Goal: Task Accomplishment & Management: Complete application form

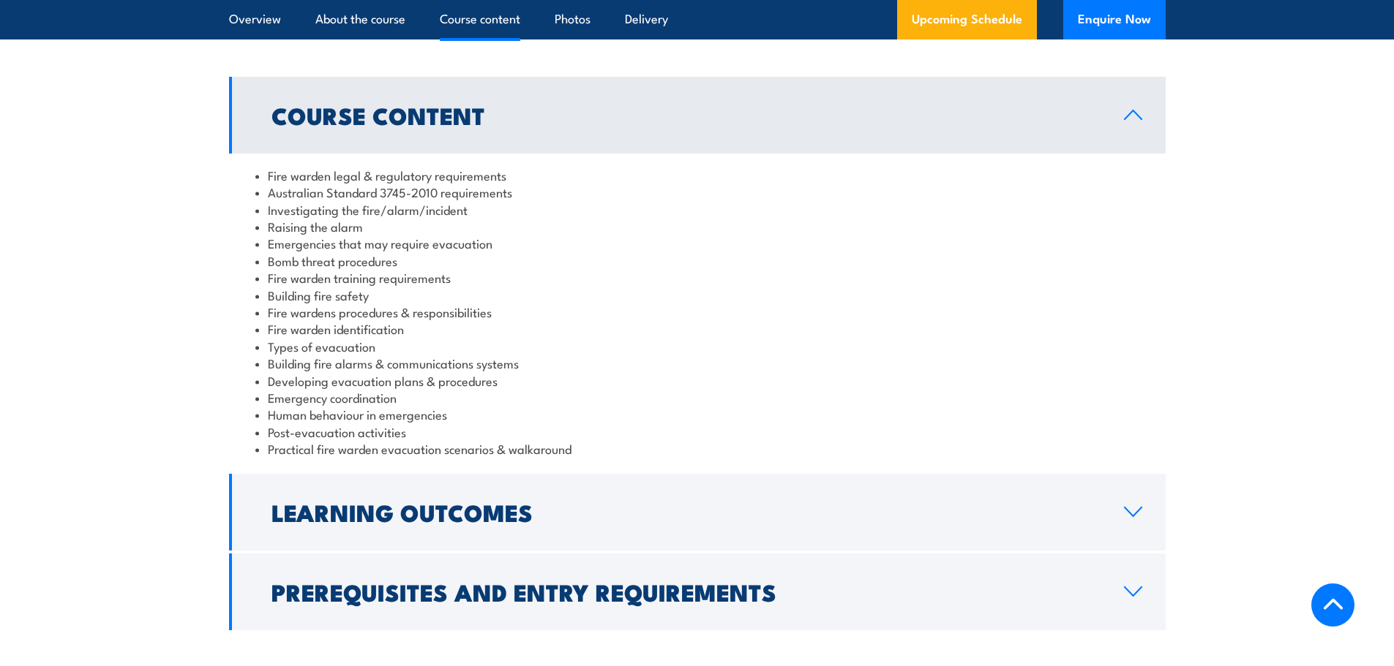
scroll to position [1536, 0]
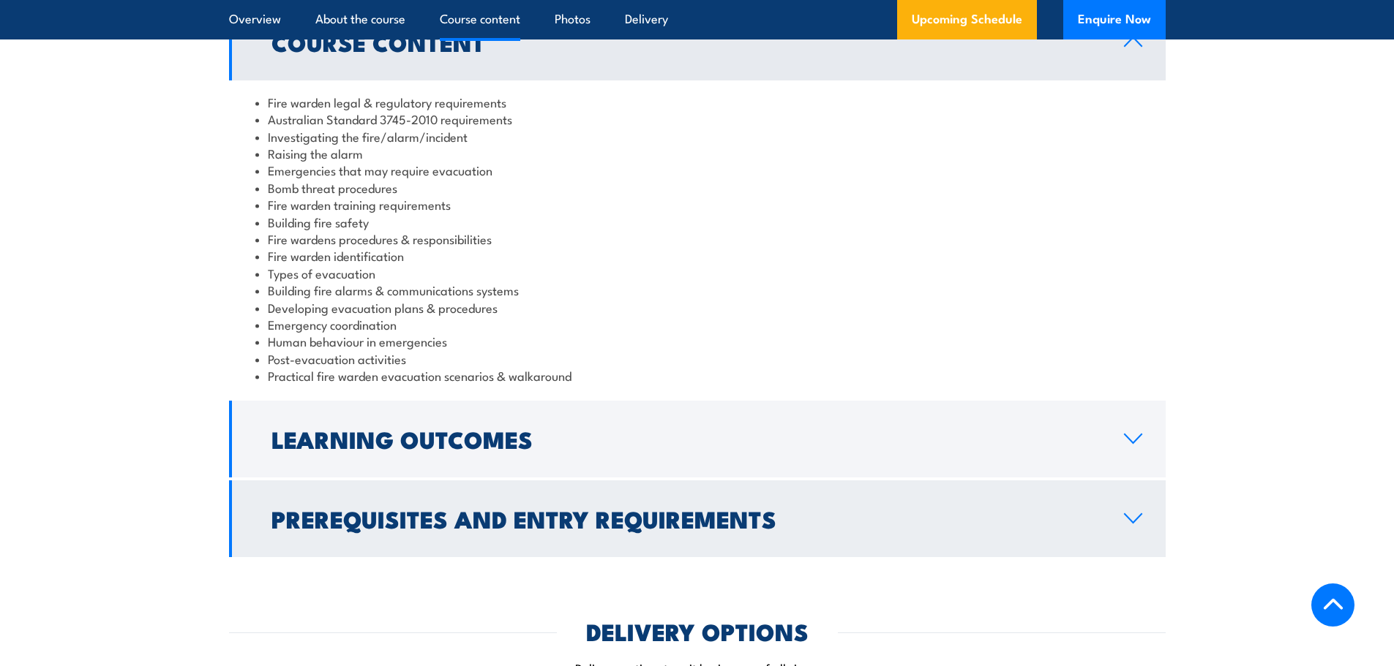
click at [579, 508] on h2 "Prerequisites and Entry Requirements" at bounding box center [685, 518] width 829 height 20
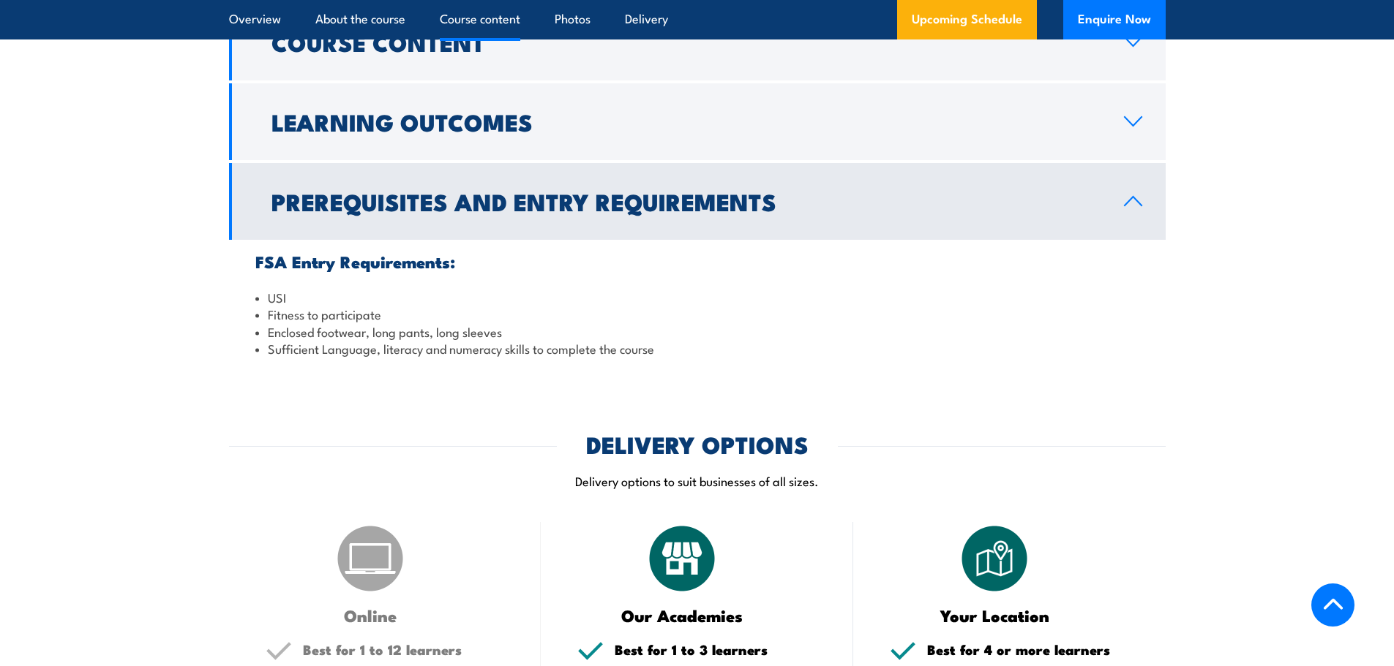
scroll to position [1463, 0]
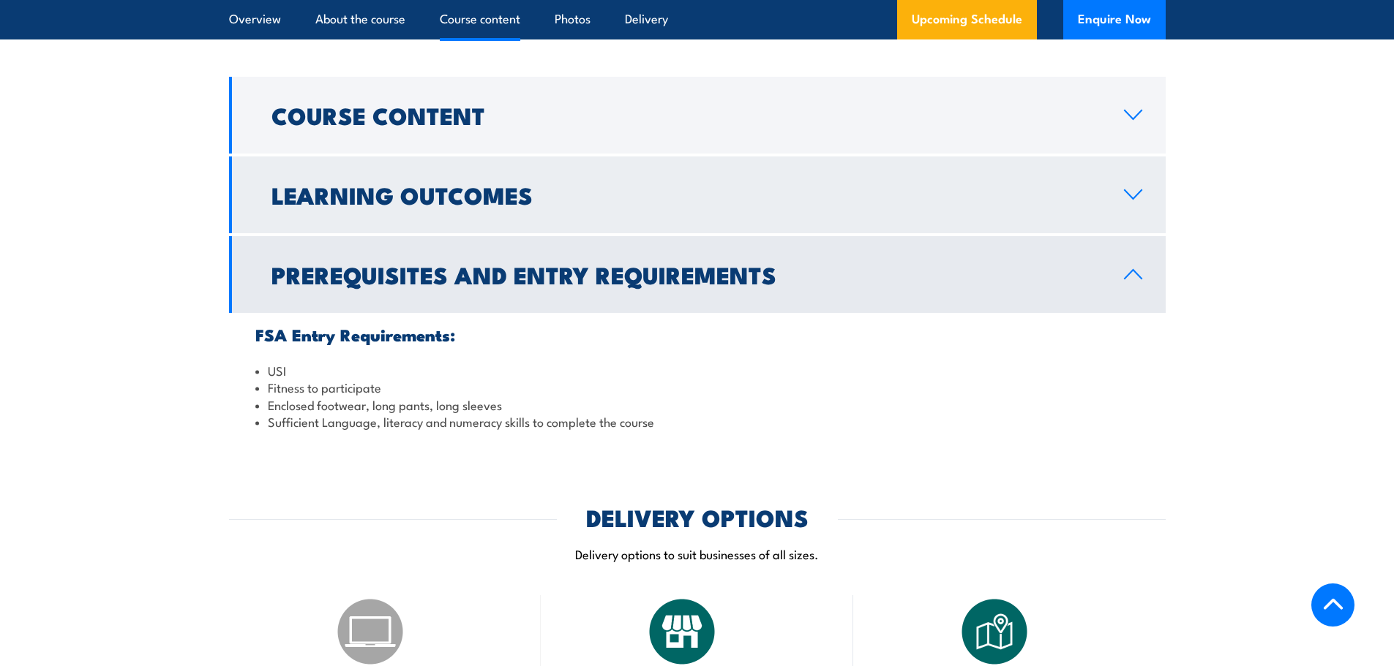
click at [684, 165] on link "Learning Outcomes" at bounding box center [697, 195] width 936 height 77
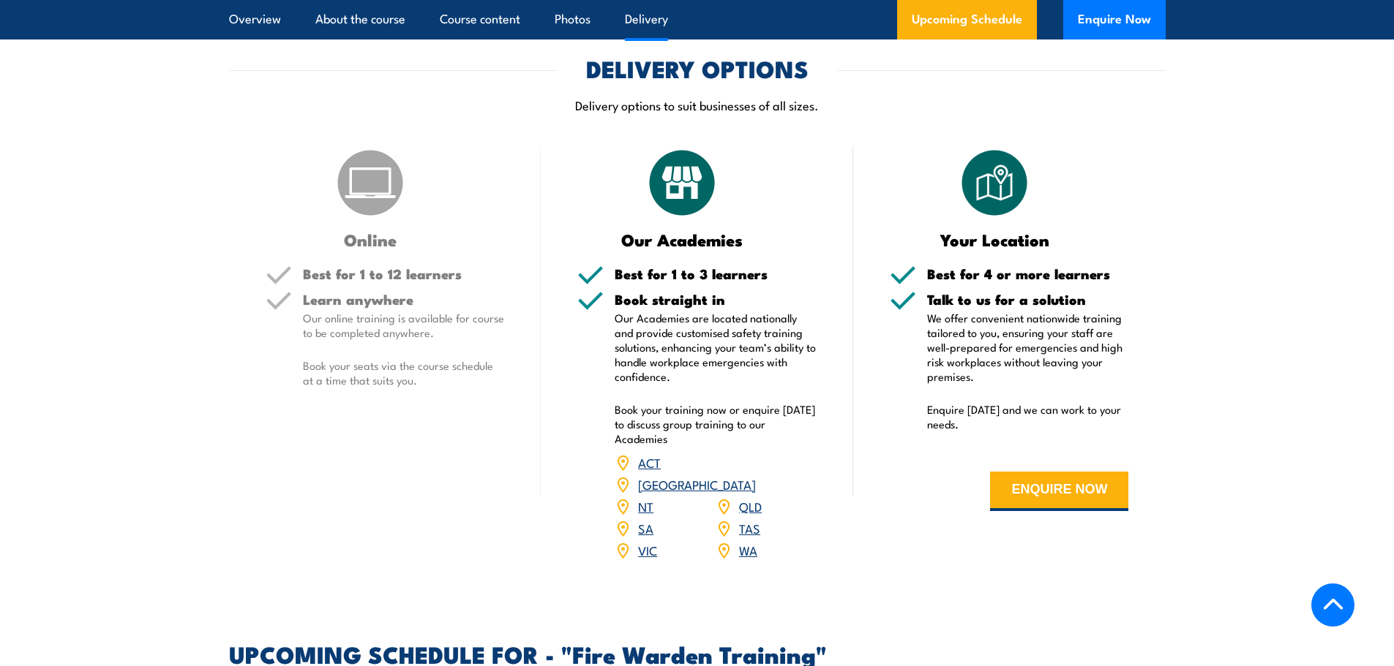
scroll to position [1902, 0]
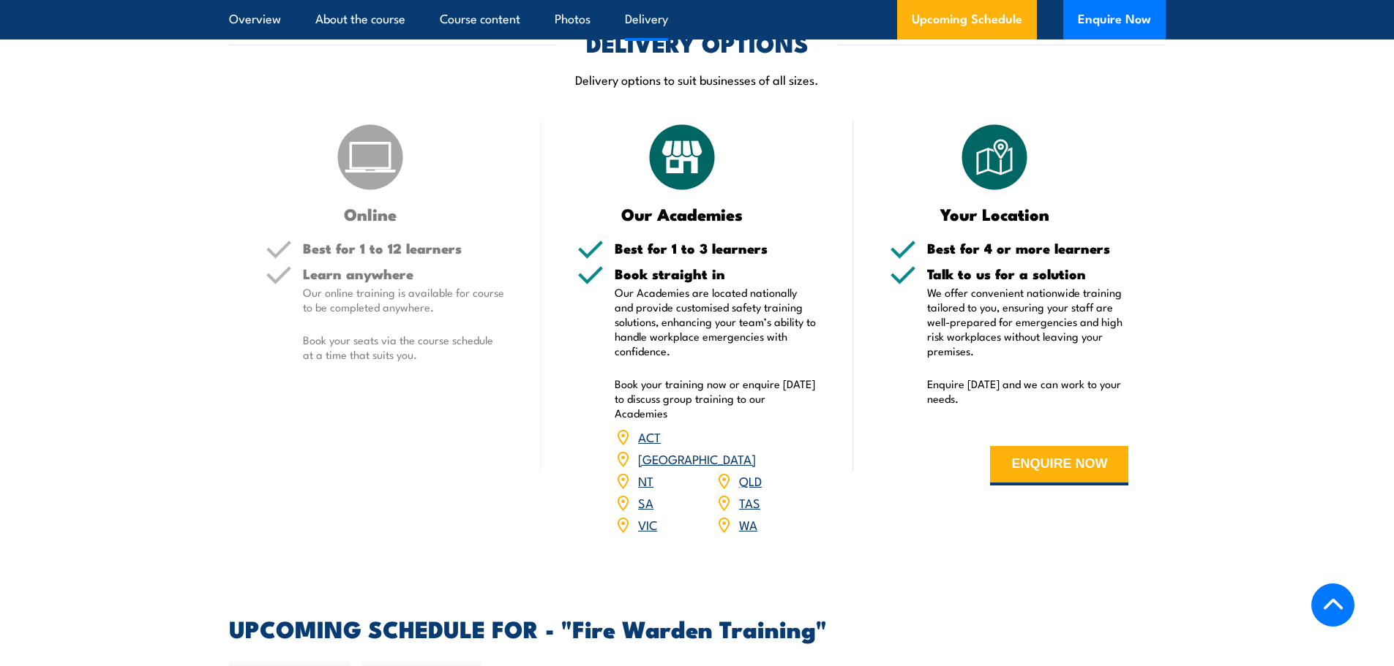
click at [442, 363] on div "Learn anywhere Our online training is available for course to be completed anyw…" at bounding box center [404, 326] width 202 height 119
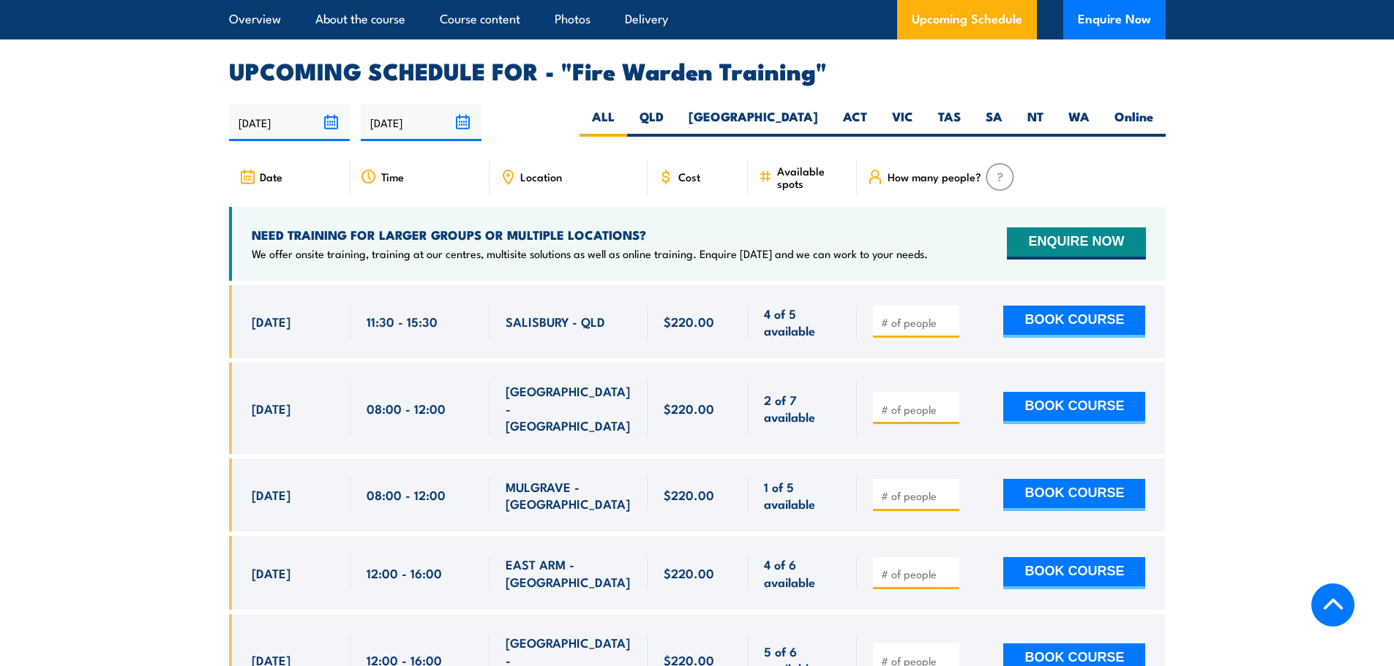
scroll to position [2260, 0]
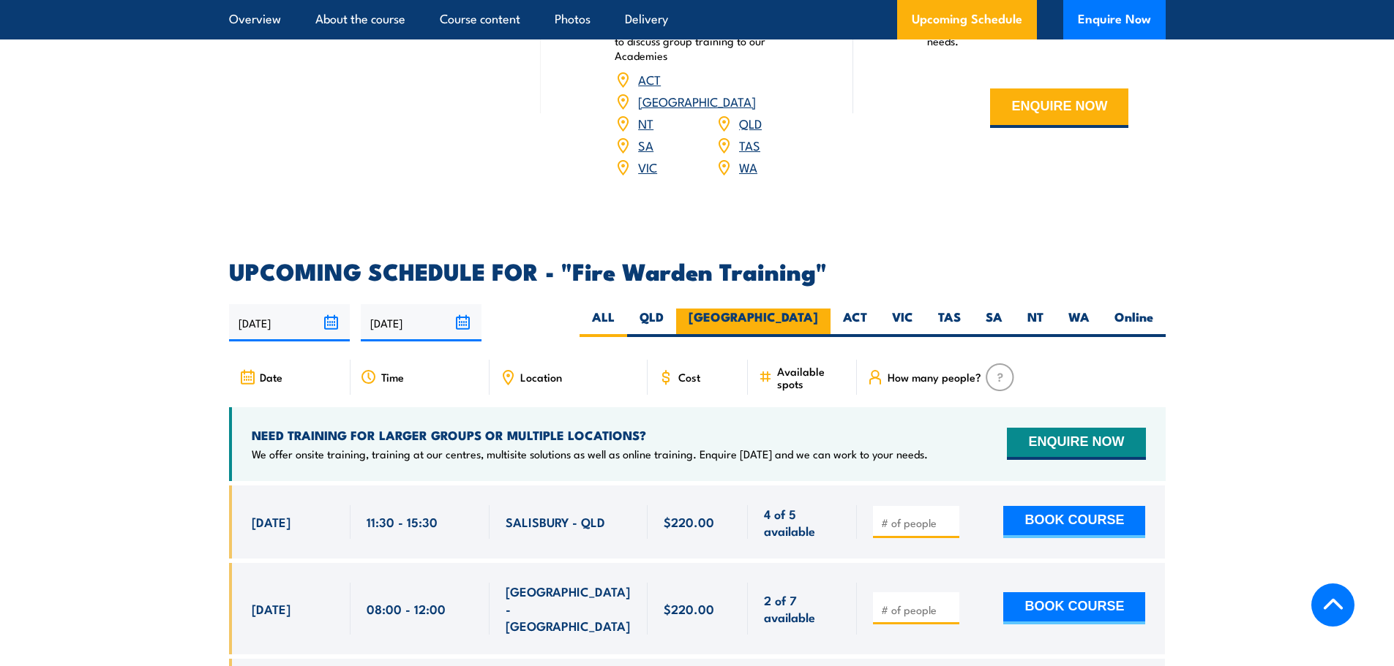
click at [816, 309] on label "[GEOGRAPHIC_DATA]" at bounding box center [753, 323] width 154 height 29
click at [818, 309] on input "[GEOGRAPHIC_DATA]" at bounding box center [823, 314] width 10 height 10
radio input "true"
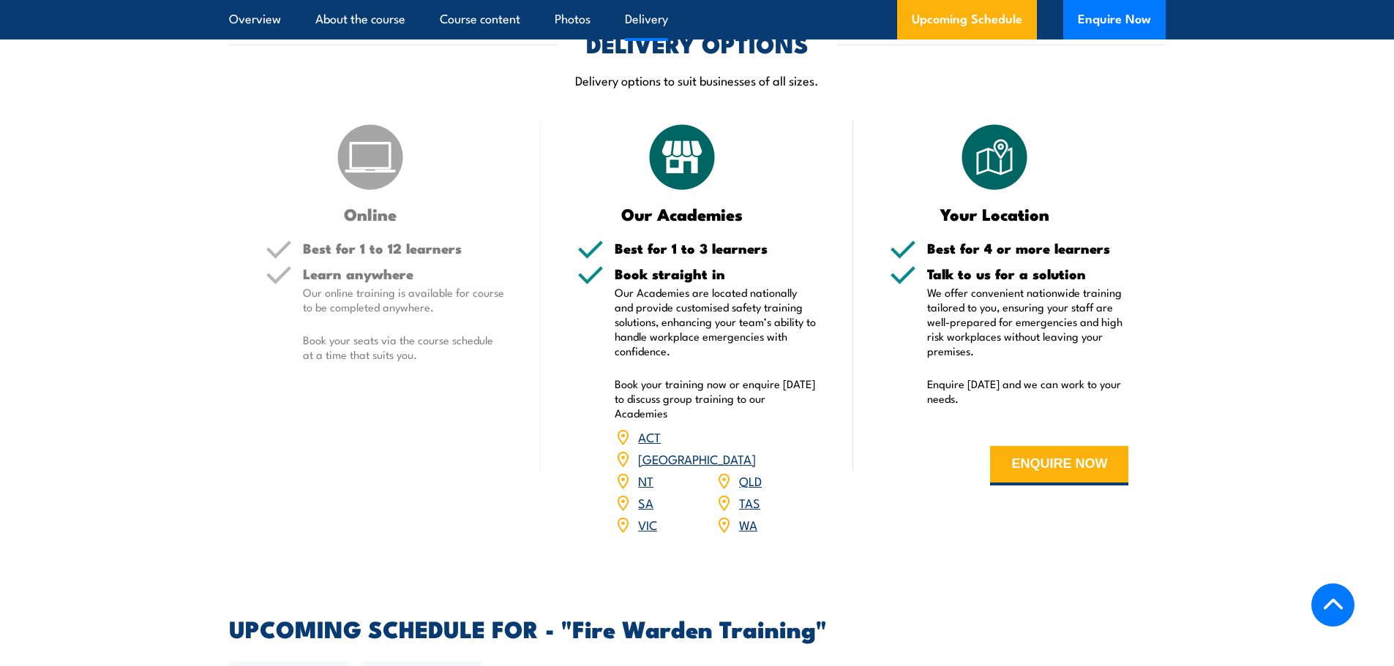
scroll to position [2208, 0]
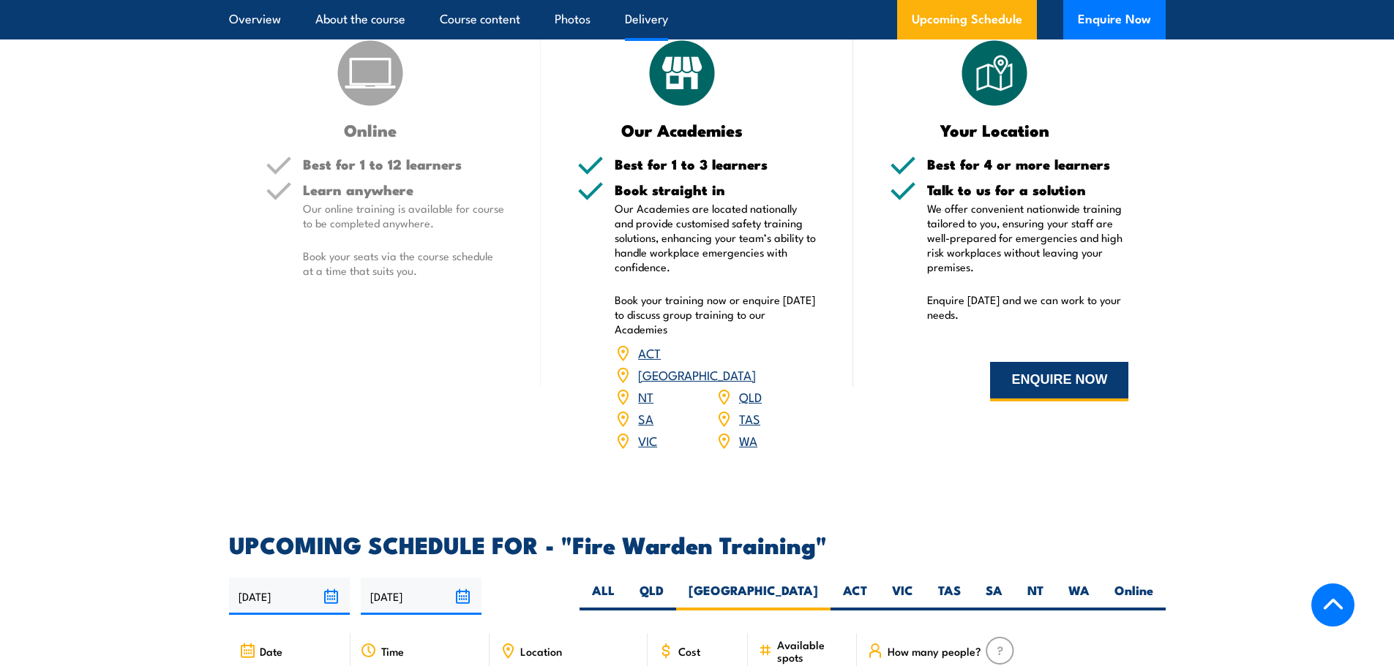
click at [1099, 384] on button "ENQUIRE NOW" at bounding box center [1059, 382] width 138 height 40
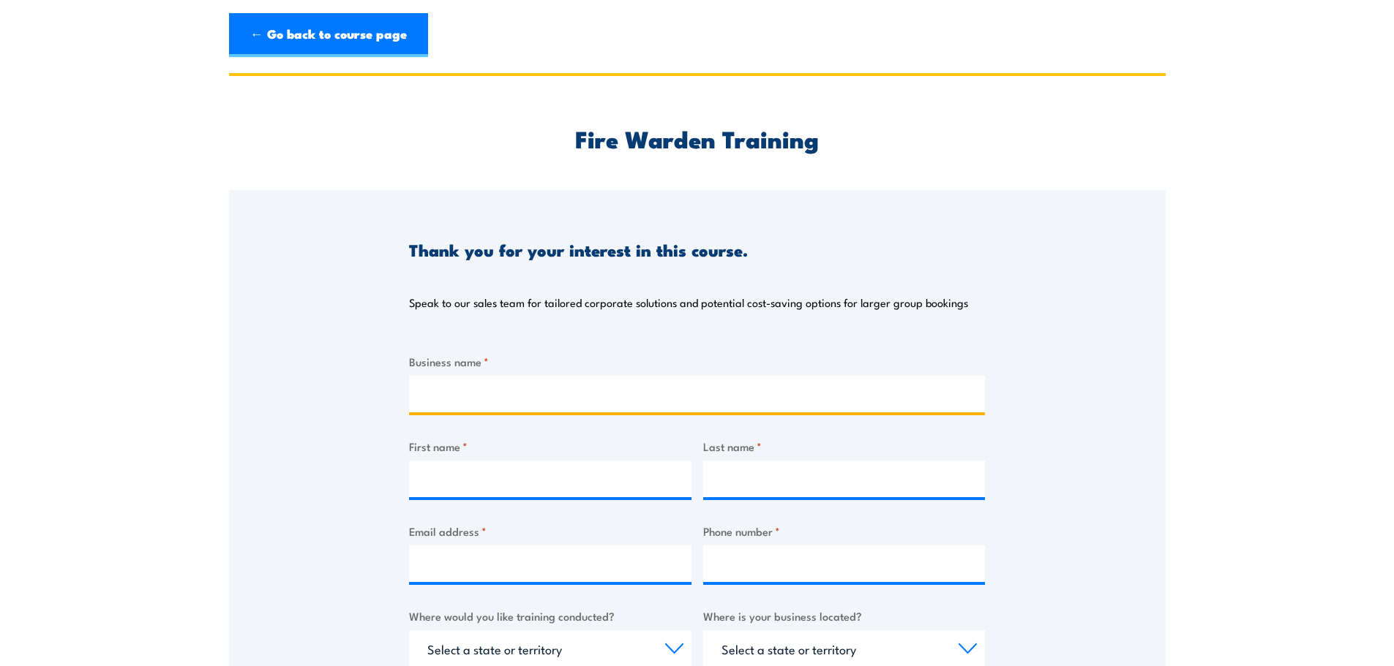
click at [568, 384] on input "Business name *" at bounding box center [697, 394] width 576 height 37
type input "Veterinary Emergency Care [GEOGRAPHIC_DATA]"
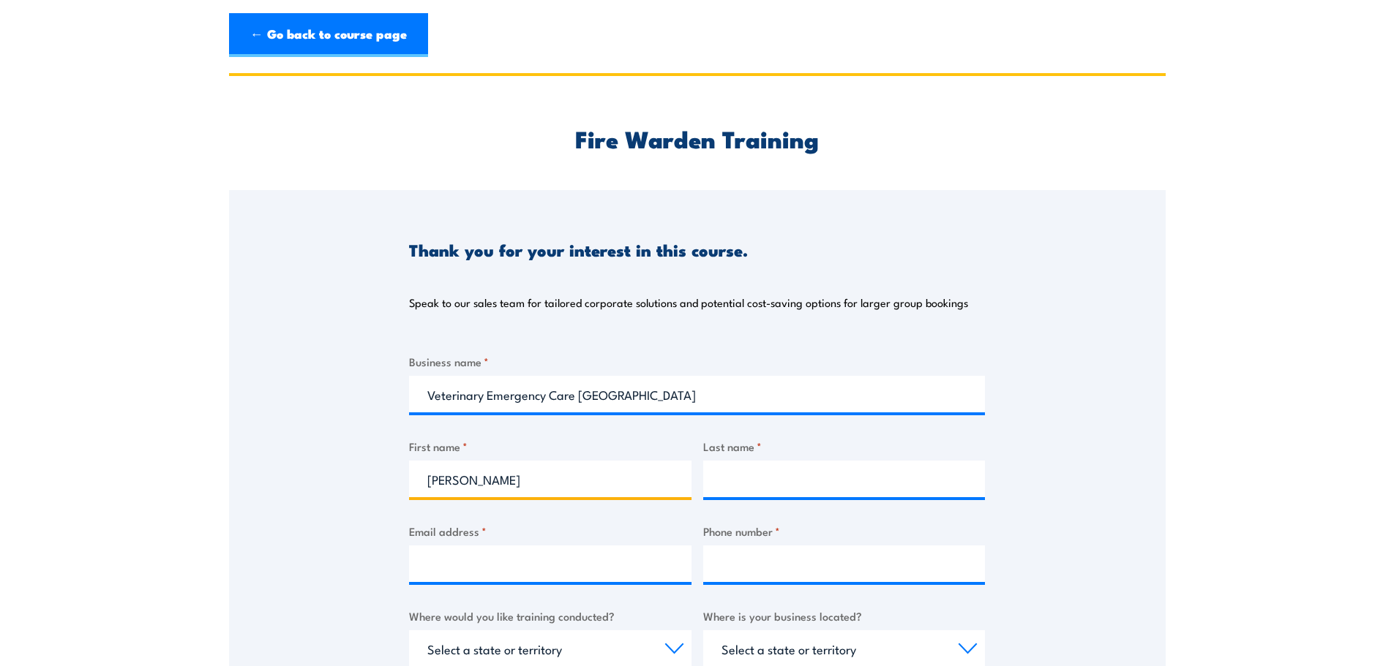
type input "[PERSON_NAME]"
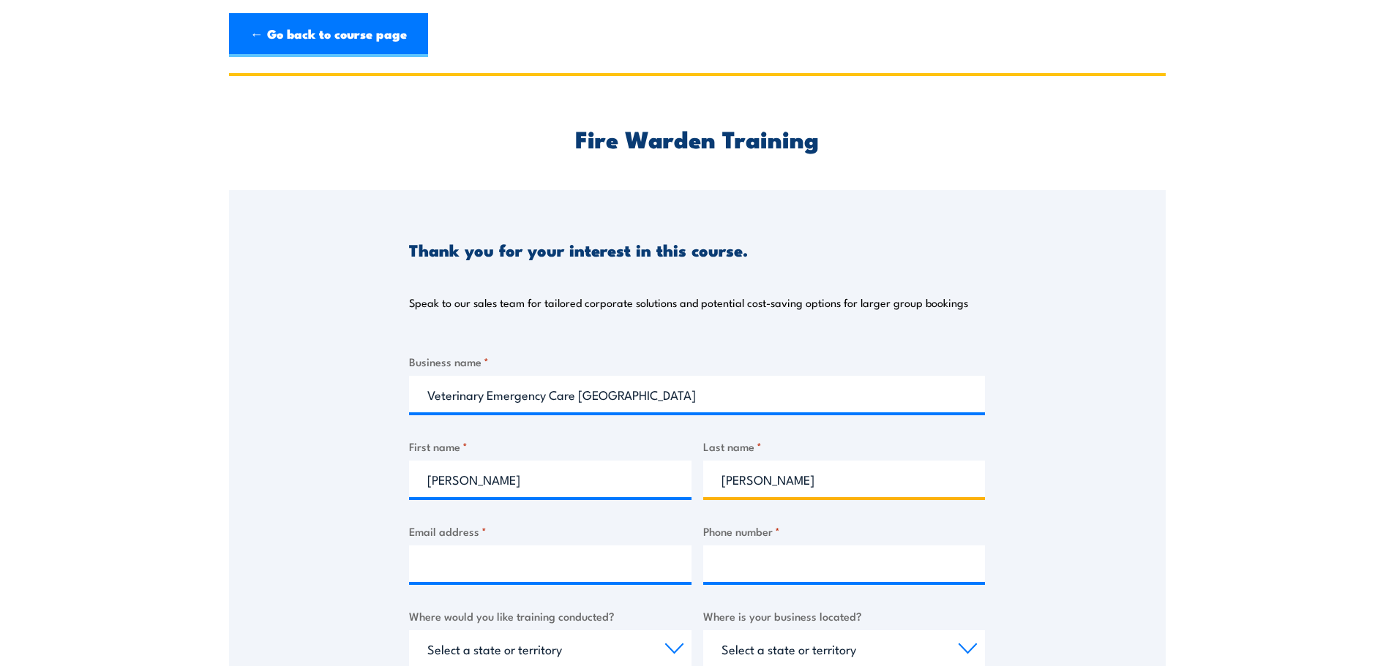
type input "[PERSON_NAME]"
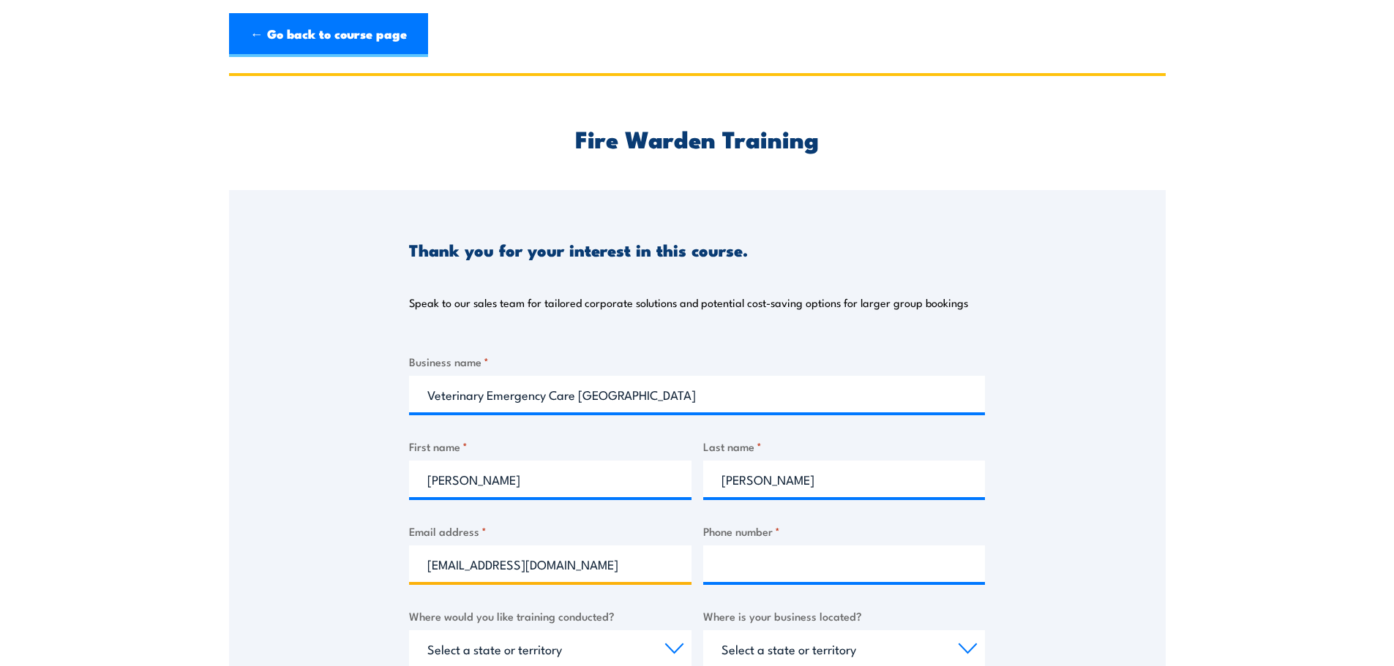
type input "[EMAIL_ADDRESS][DOMAIN_NAME]"
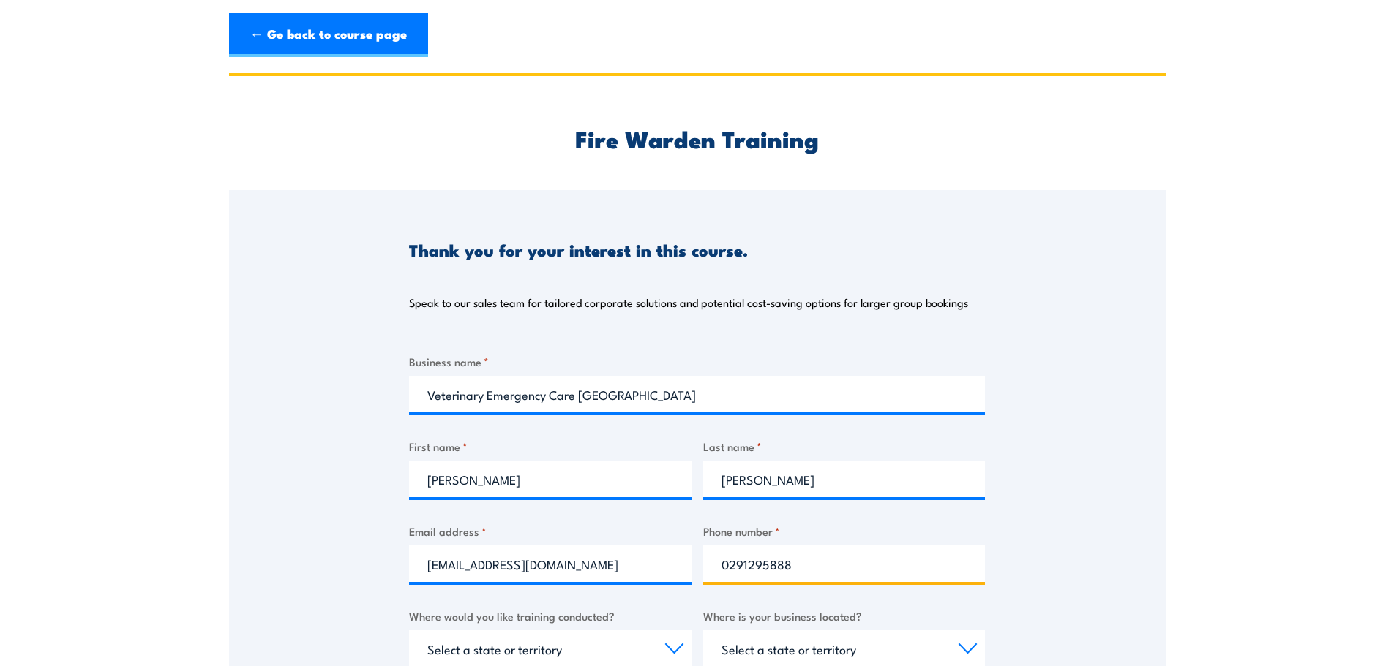
type input "0291295888"
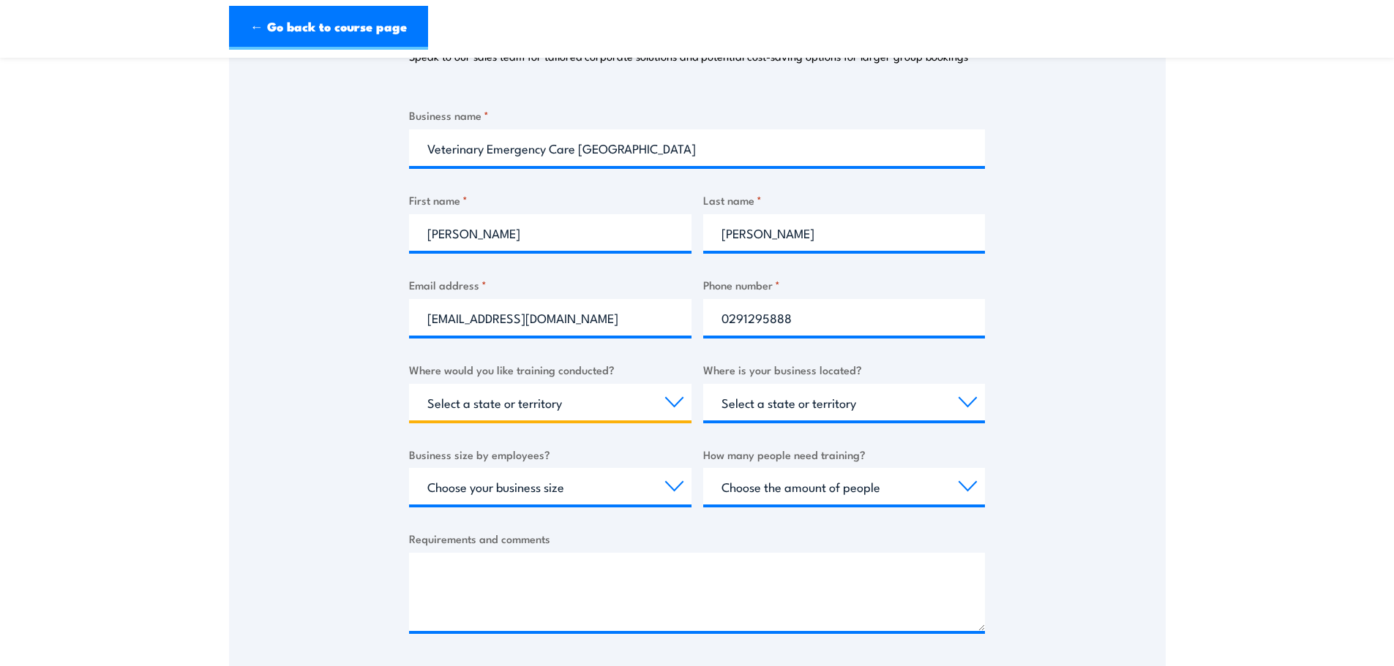
scroll to position [293, 0]
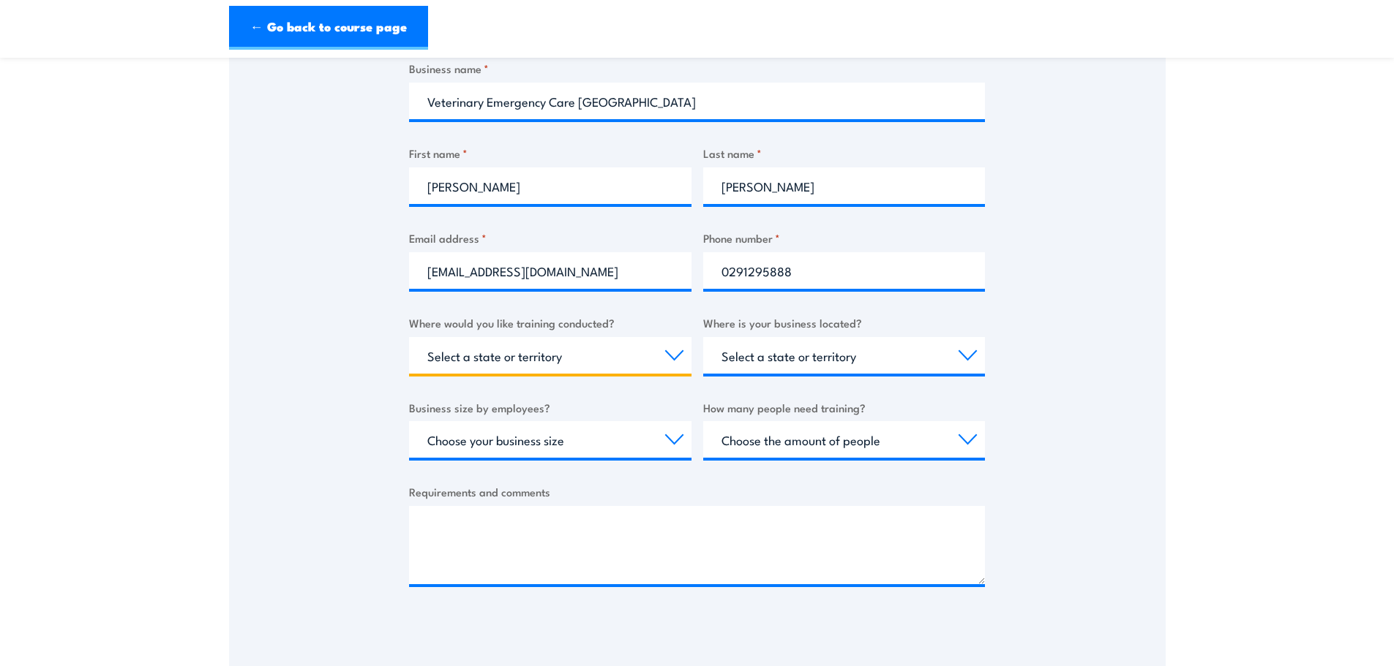
click at [636, 356] on select "Select a state or territory Nationally - multiple locations [GEOGRAPHIC_DATA] […" at bounding box center [550, 355] width 282 height 37
select select "[GEOGRAPHIC_DATA]"
click at [409, 337] on select "Select a state or territory Nationally - multiple locations [GEOGRAPHIC_DATA] […" at bounding box center [550, 355] width 282 height 37
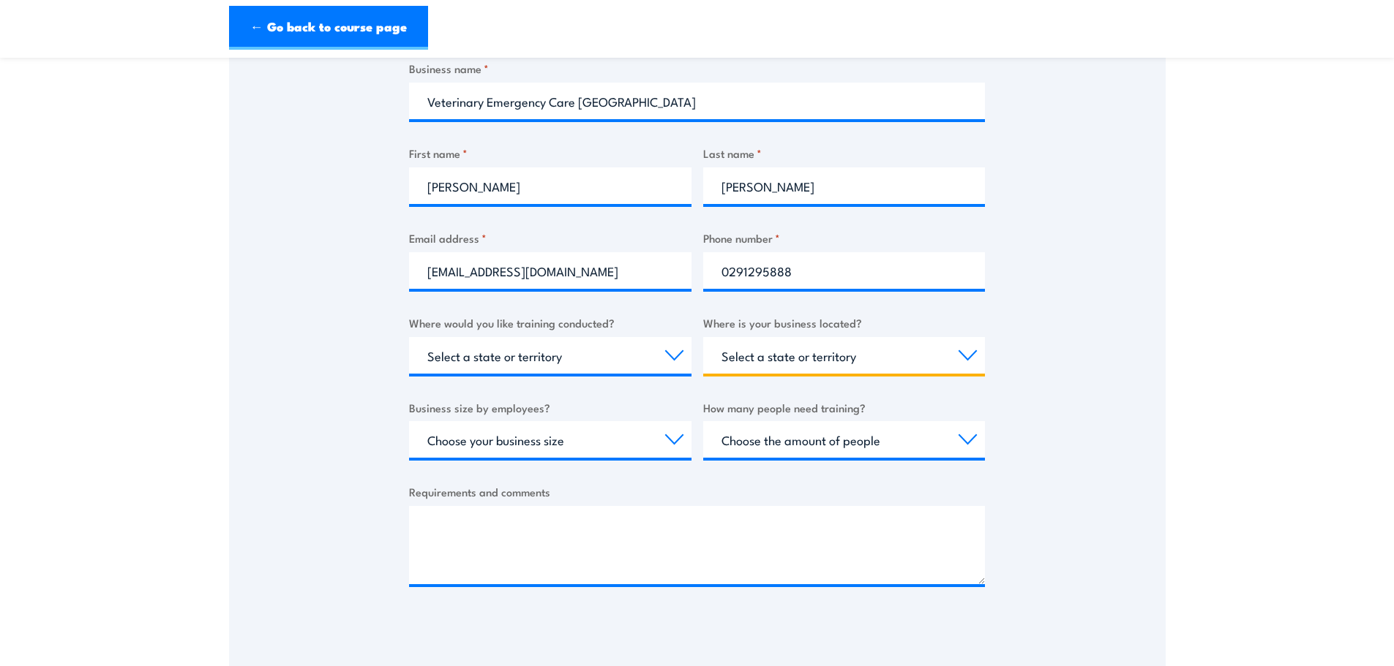
click at [843, 345] on select "Select a state or territory [GEOGRAPHIC_DATA] [GEOGRAPHIC_DATA] [GEOGRAPHIC_DAT…" at bounding box center [844, 355] width 282 height 37
select select "[GEOGRAPHIC_DATA]"
click at [703, 337] on select "Select a state or territory [GEOGRAPHIC_DATA] [GEOGRAPHIC_DATA] [GEOGRAPHIC_DAT…" at bounding box center [844, 355] width 282 height 37
click at [576, 432] on select "Choose your business size 1 to 19 20 to 199 200+" at bounding box center [550, 439] width 282 height 37
select select "20 to 199"
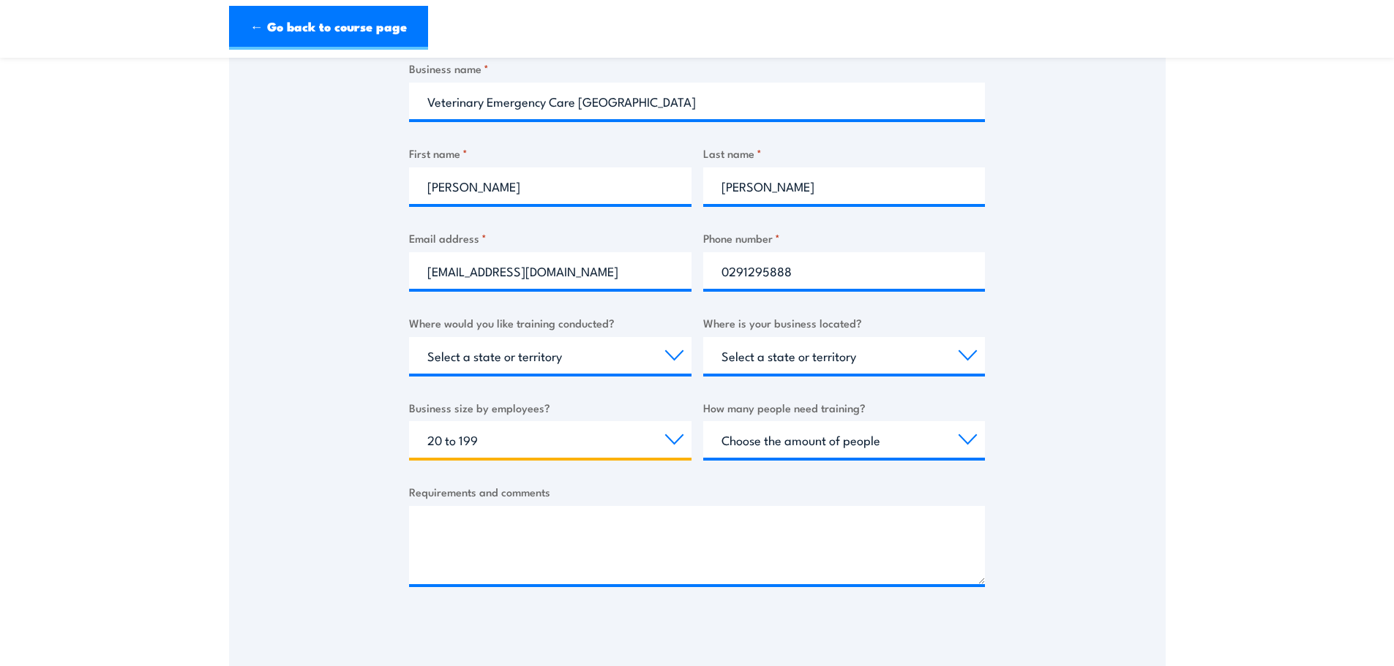
click at [409, 421] on select "Choose your business size 1 to 19 20 to 199 200+" at bounding box center [550, 439] width 282 height 37
click at [848, 445] on select "Choose the amount of people 1 to 4 5 to 19 20+" at bounding box center [844, 439] width 282 height 37
select select "1 to 4"
click at [703, 421] on select "Choose the amount of people 1 to 4 5 to 19 20+" at bounding box center [844, 439] width 282 height 37
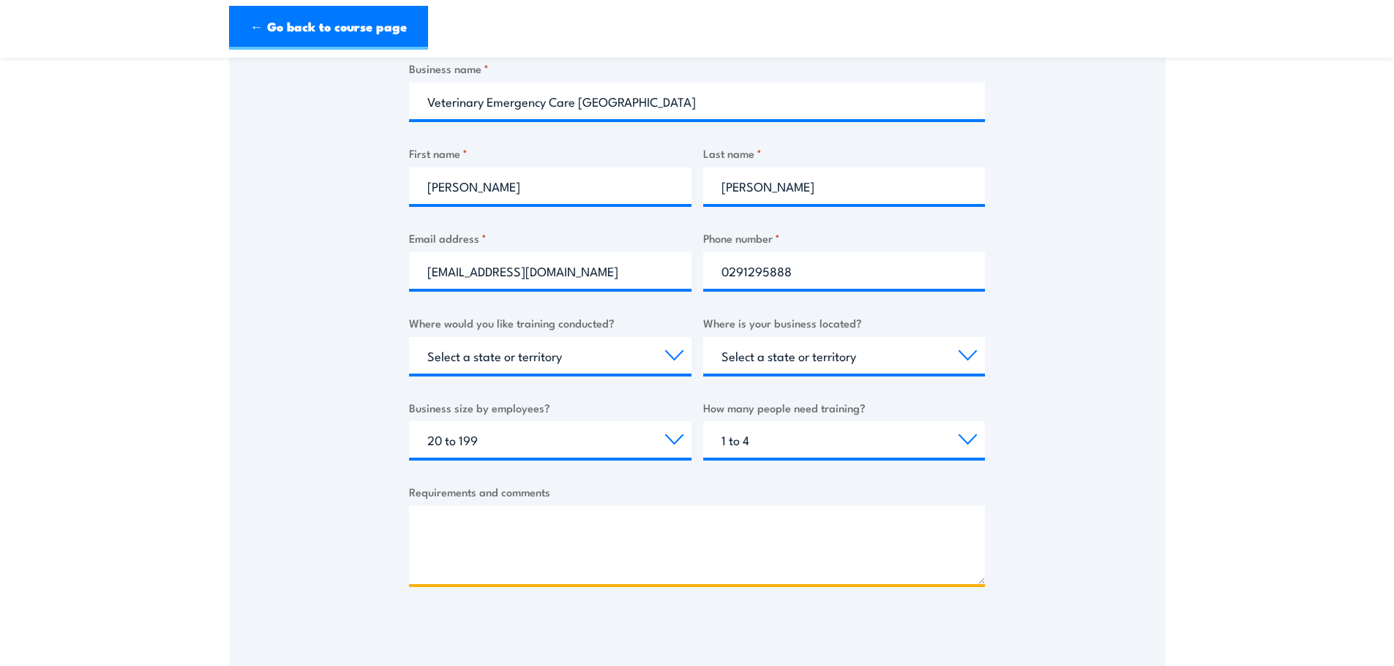
click at [672, 529] on textarea "Requirements and comments" at bounding box center [697, 545] width 576 height 78
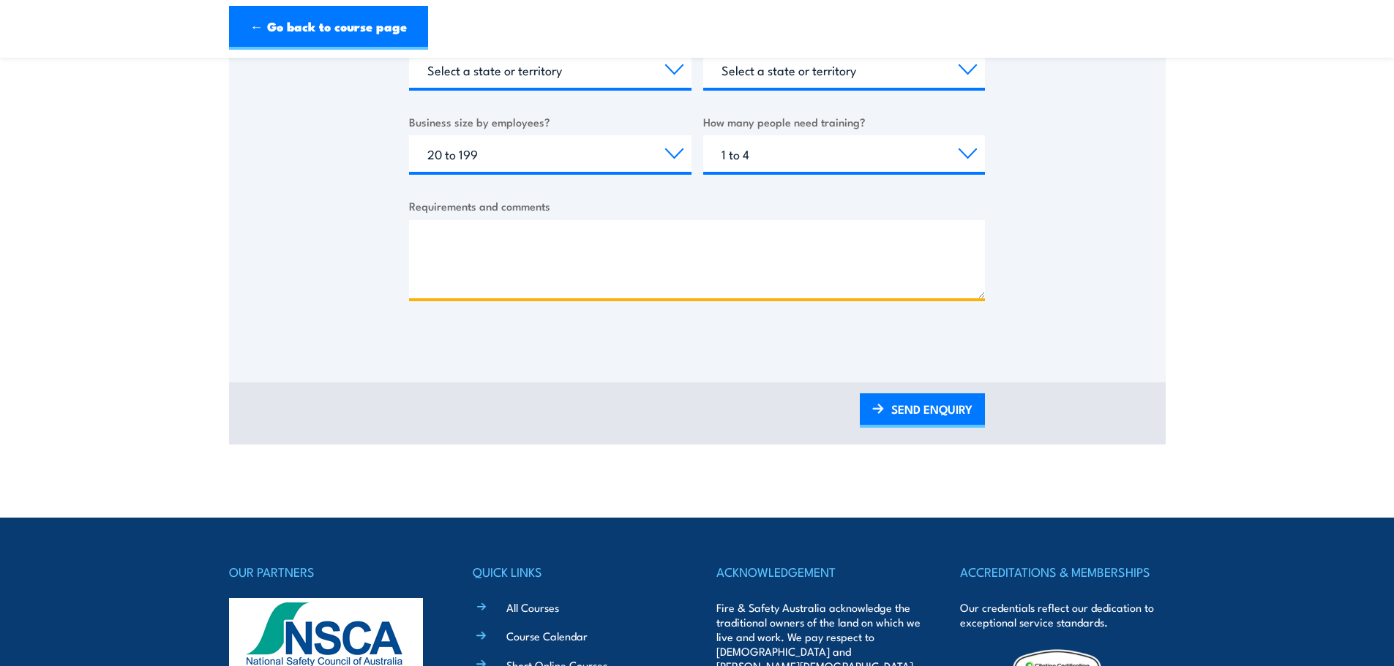
scroll to position [586, 0]
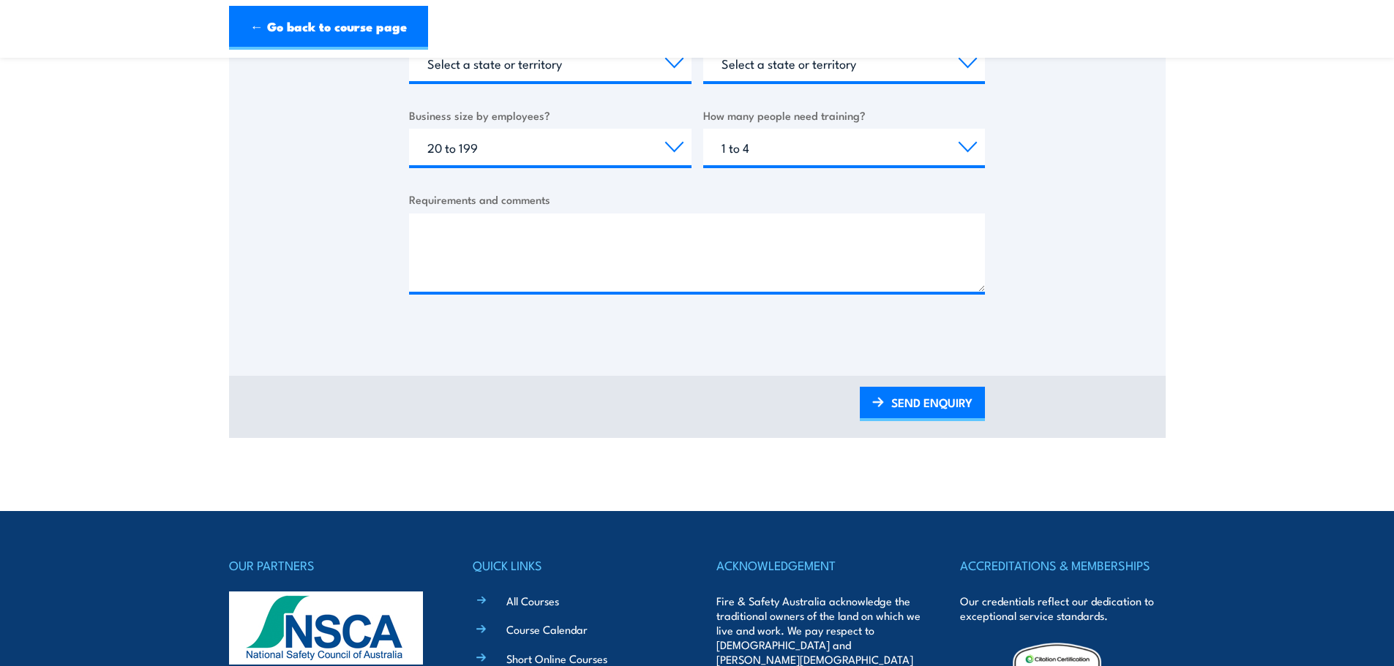
click at [927, 410] on link "SEND ENQUIRY" at bounding box center [922, 404] width 125 height 34
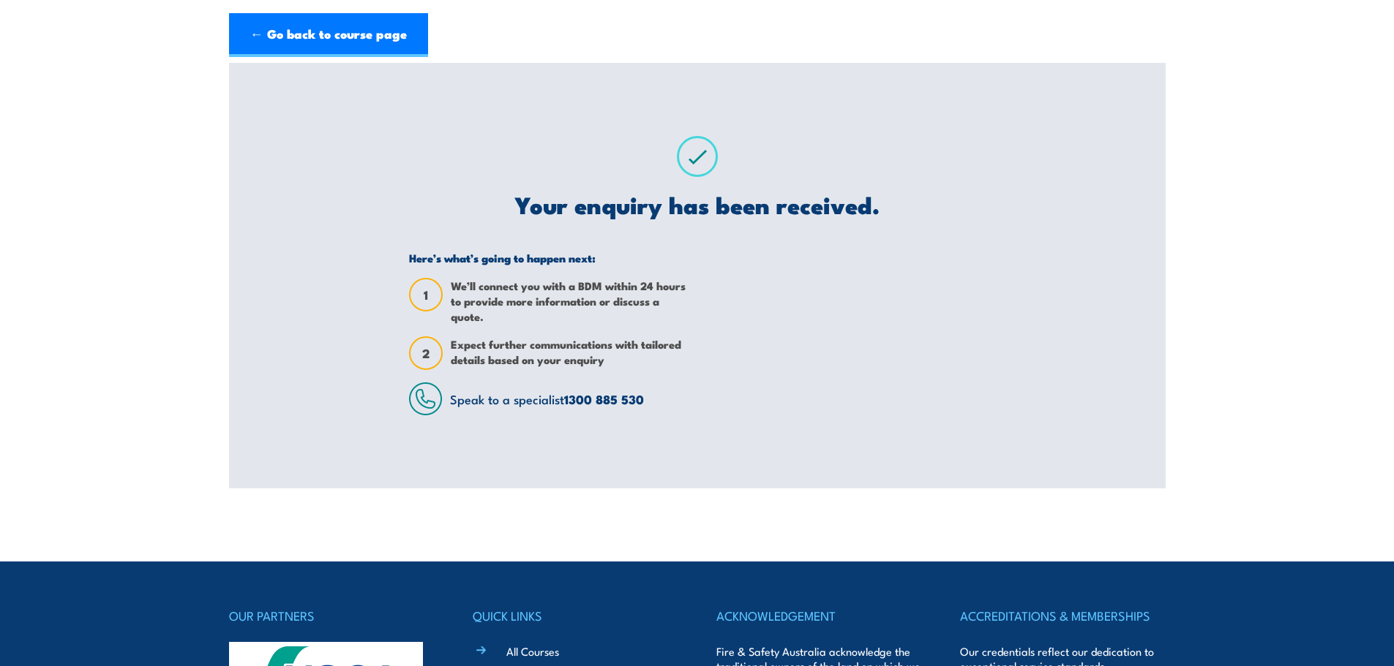
scroll to position [0, 0]
